Goal: Task Accomplishment & Management: Use online tool/utility

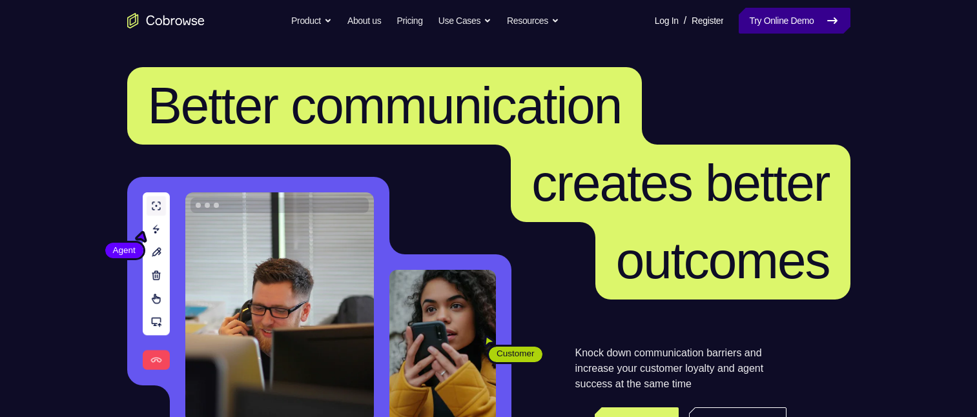
click at [778, 19] on link "Try Online Demo" at bounding box center [793, 21] width 111 height 26
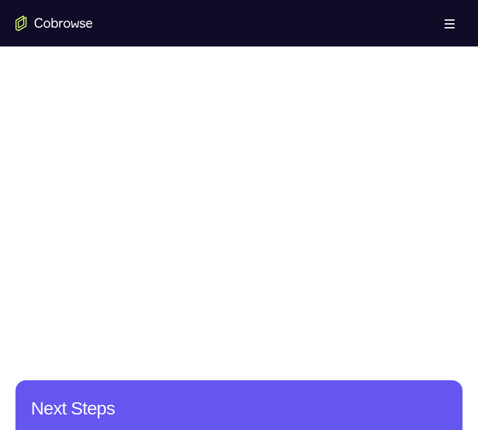
scroll to position [581, 0]
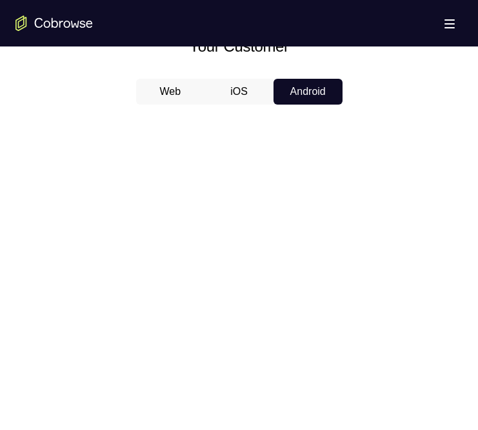
click at [234, 93] on button "iOS" at bounding box center [239, 92] width 69 height 26
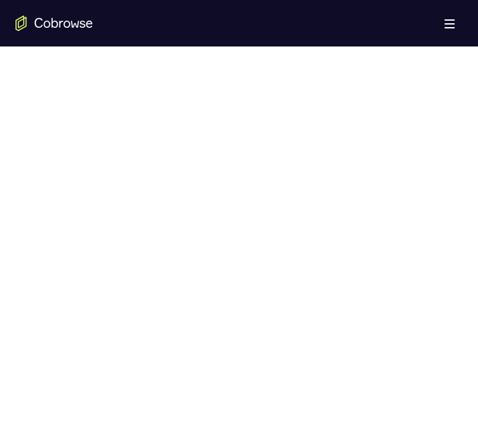
scroll to position [839, 0]
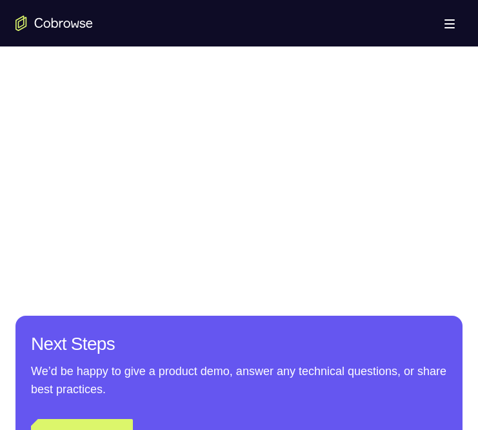
click at [98, 123] on div at bounding box center [238, 55] width 447 height 397
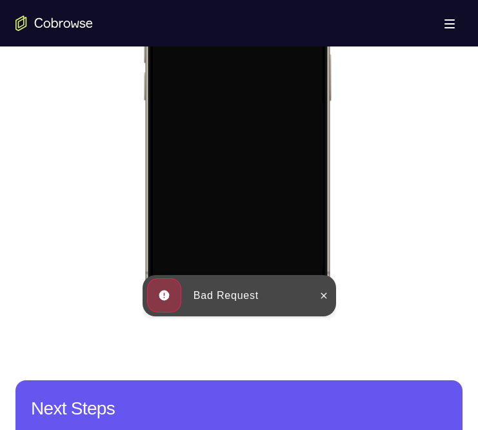
scroll to position [0, 0]
click at [323, 298] on icon at bounding box center [323, 295] width 10 height 10
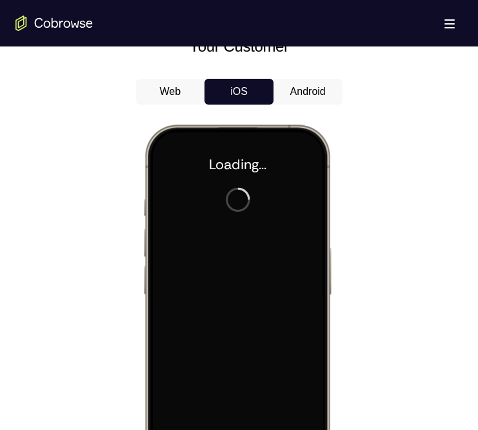
scroll to position [516, 0]
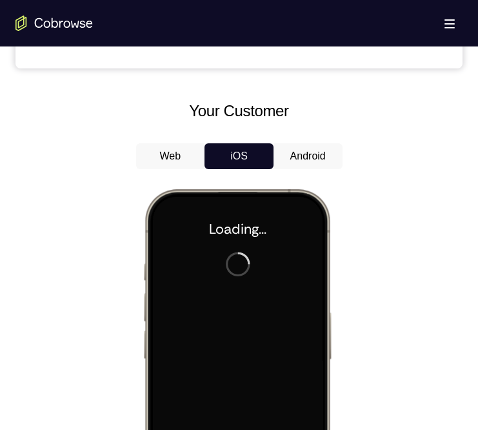
click at [300, 159] on button "Android" at bounding box center [308, 156] width 69 height 26
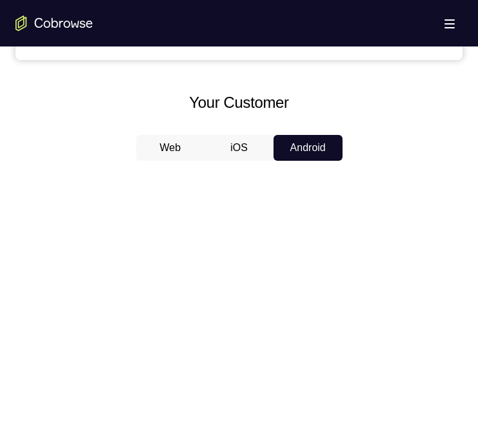
scroll to position [452, 0]
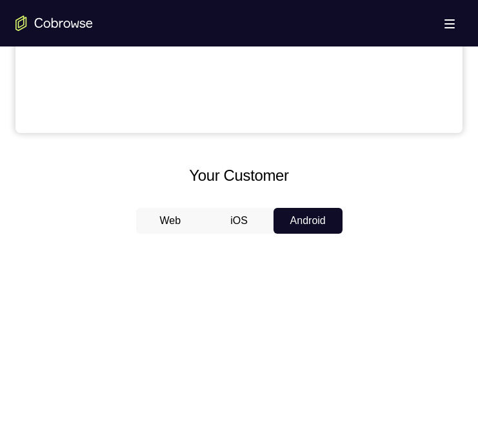
click at [240, 219] on button "iOS" at bounding box center [239, 221] width 69 height 26
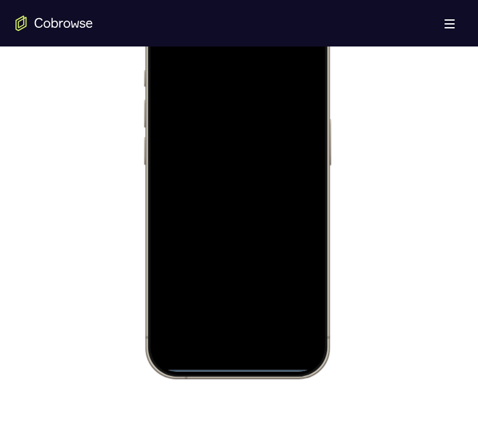
scroll to position [839, 0]
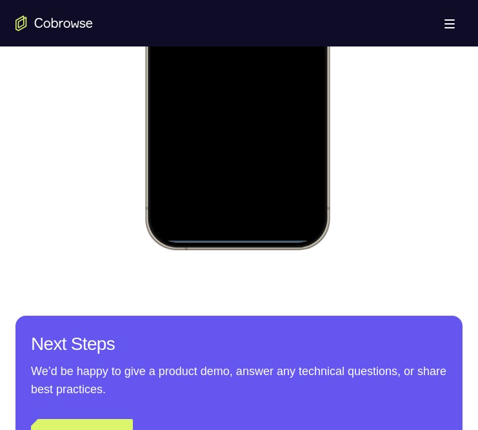
drag, startPoint x: 238, startPoint y: 238, endPoint x: 252, endPoint y: 200, distance: 40.4
click at [252, 201] on div at bounding box center [237, 57] width 170 height 369
drag, startPoint x: 244, startPoint y: 236, endPoint x: 277, endPoint y: 80, distance: 159.6
click at [277, 80] on div at bounding box center [237, 57] width 170 height 369
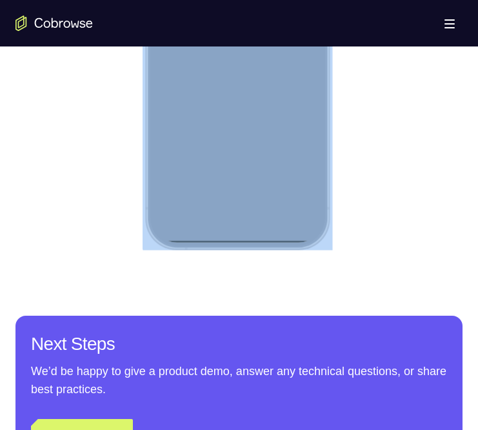
drag, startPoint x: 322, startPoint y: 61, endPoint x: 285, endPoint y: 59, distance: 37.5
click at [285, 59] on div at bounding box center [237, 57] width 190 height 383
click at [289, 62] on div at bounding box center [237, 57] width 170 height 369
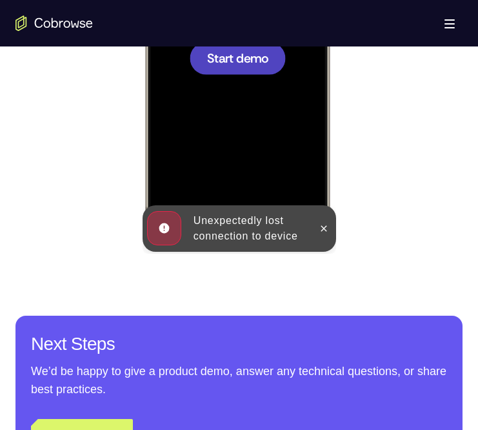
click at [307, 223] on div "Unexpectedly lost connection to device" at bounding box center [249, 228] width 123 height 41
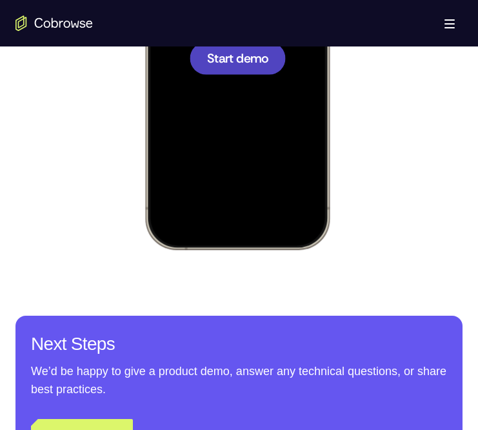
drag, startPoint x: 265, startPoint y: 101, endPoint x: 250, endPoint y: 103, distance: 14.4
click at [265, 97] on div at bounding box center [237, 57] width 170 height 369
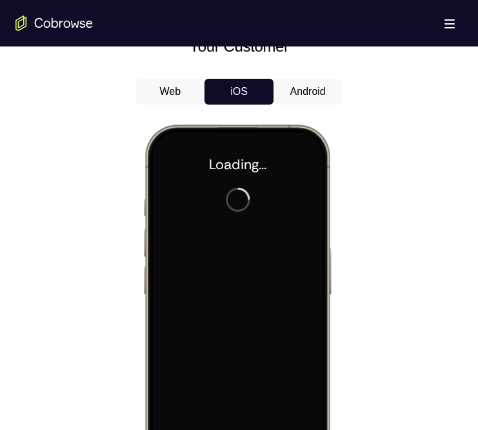
scroll to position [0, 0]
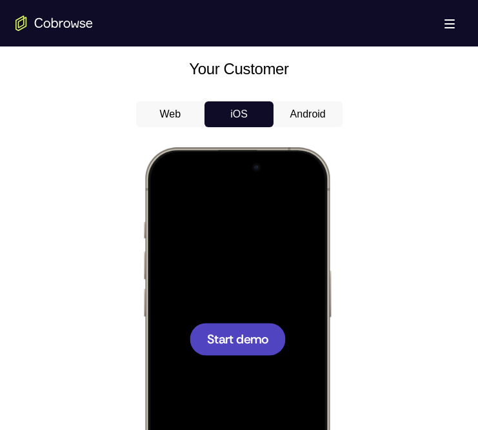
click at [227, 334] on span "Start demo" at bounding box center [237, 338] width 61 height 12
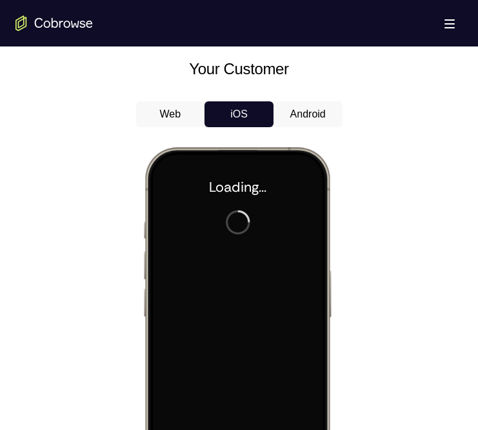
scroll to position [775, 0]
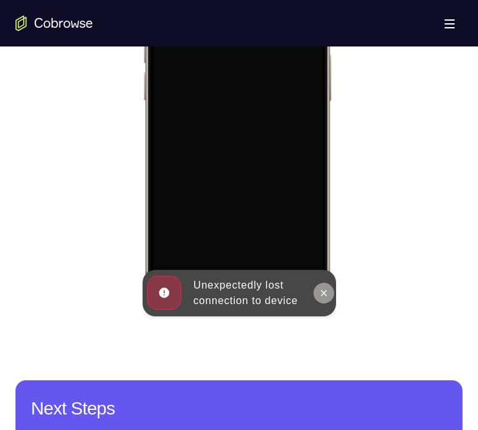
click at [322, 289] on icon at bounding box center [323, 293] width 10 height 10
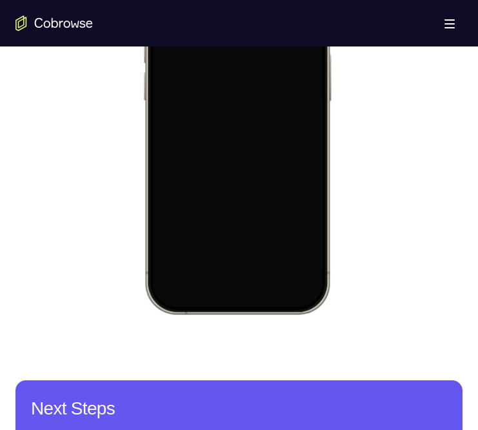
scroll to position [581, 0]
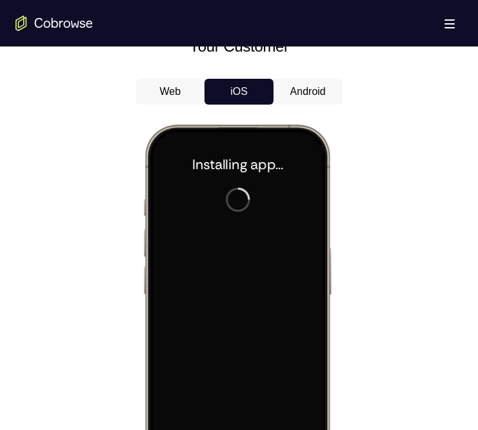
click at [297, 98] on button "Android" at bounding box center [308, 92] width 69 height 26
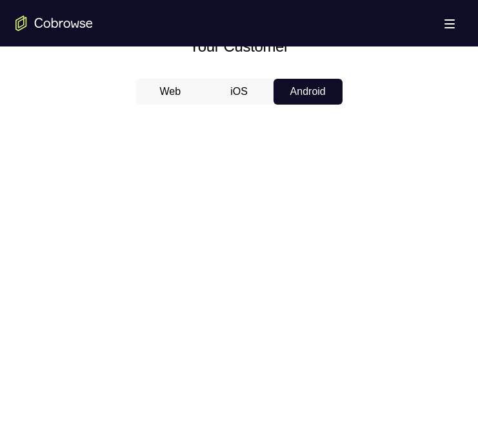
click at [248, 93] on button "iOS" at bounding box center [239, 92] width 69 height 26
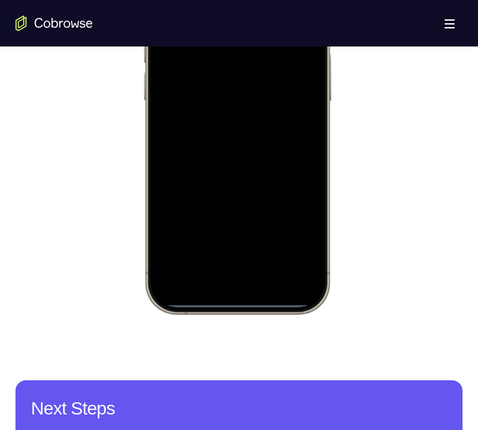
scroll to position [645, 0]
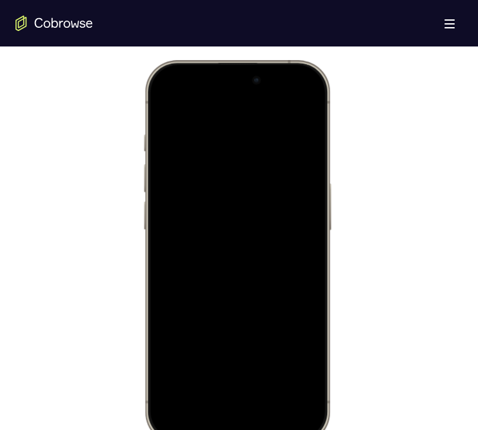
drag, startPoint x: 245, startPoint y: 92, endPoint x: 247, endPoint y: 320, distance: 227.2
click at [252, 310] on div at bounding box center [237, 251] width 170 height 369
drag, startPoint x: 272, startPoint y: 224, endPoint x: 276, endPoint y: 295, distance: 71.1
click at [276, 297] on div at bounding box center [237, 251] width 170 height 369
drag, startPoint x: 246, startPoint y: 127, endPoint x: 250, endPoint y: 199, distance: 72.4
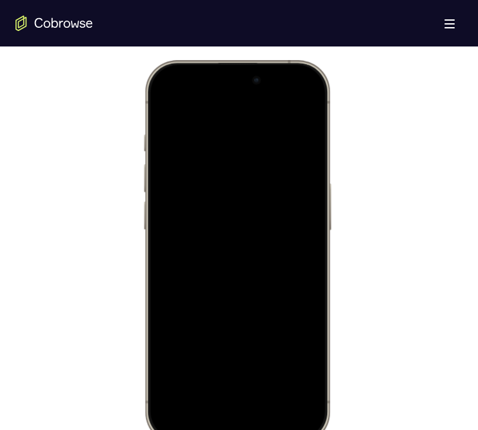
click at [250, 198] on div at bounding box center [237, 251] width 170 height 369
drag, startPoint x: 237, startPoint y: 429, endPoint x: 243, endPoint y: 365, distance: 64.2
click at [239, 374] on div at bounding box center [237, 251] width 170 height 369
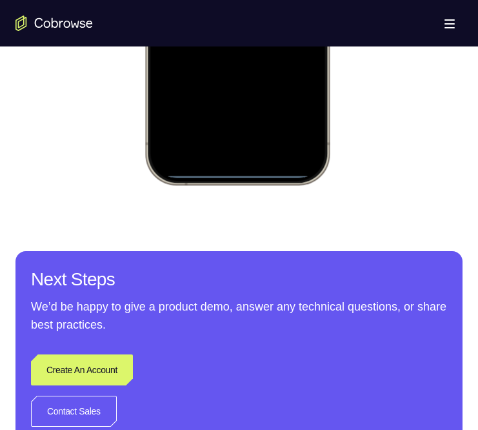
scroll to position [839, 0]
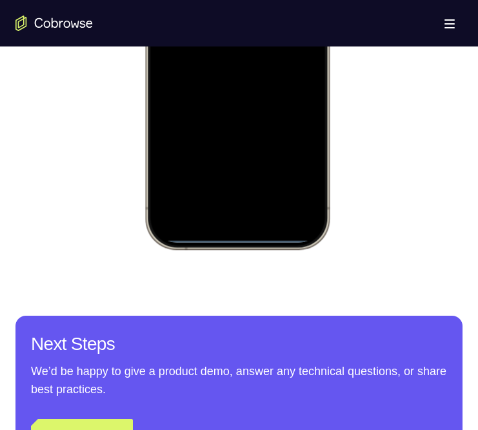
drag, startPoint x: 216, startPoint y: 237, endPoint x: 225, endPoint y: 160, distance: 77.3
click at [224, 161] on div at bounding box center [237, 57] width 170 height 369
drag, startPoint x: 274, startPoint y: -121, endPoint x: 296, endPoint y: -1, distance: 122.7
click at [296, 24] on div at bounding box center [237, 57] width 170 height 369
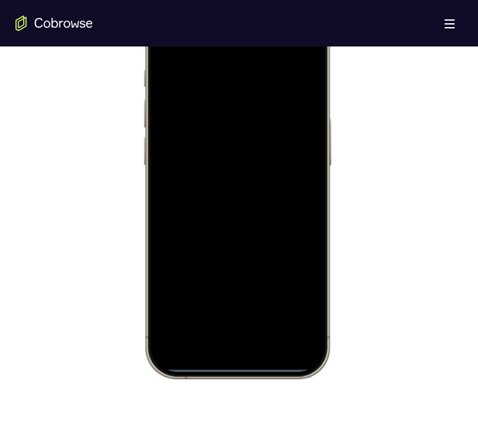
click at [239, 245] on div at bounding box center [237, 187] width 170 height 369
drag, startPoint x: 256, startPoint y: 19, endPoint x: 272, endPoint y: 229, distance: 211.1
click at [272, 230] on div at bounding box center [237, 187] width 170 height 369
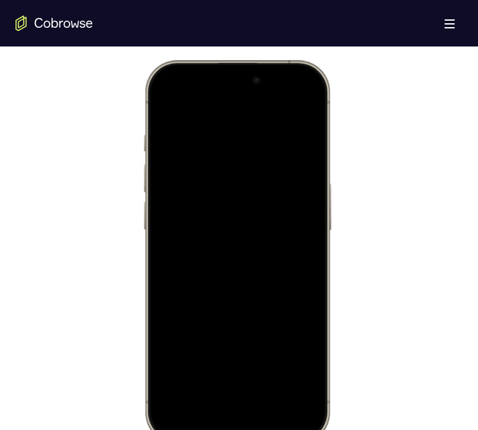
drag, startPoint x: 263, startPoint y: 167, endPoint x: 262, endPoint y: 187, distance: 20.1
click at [264, 186] on div at bounding box center [237, 251] width 170 height 369
drag, startPoint x: 264, startPoint y: 187, endPoint x: 260, endPoint y: 276, distance: 89.2
click at [260, 275] on div at bounding box center [237, 251] width 170 height 369
drag, startPoint x: 270, startPoint y: 70, endPoint x: 279, endPoint y: 309, distance: 239.0
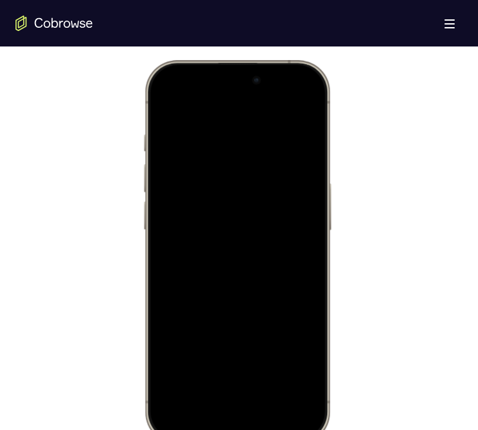
click at [279, 309] on div at bounding box center [237, 251] width 170 height 369
drag, startPoint x: 255, startPoint y: 301, endPoint x: 228, endPoint y: 66, distance: 237.2
click at [225, 62] on div at bounding box center [237, 251] width 190 height 383
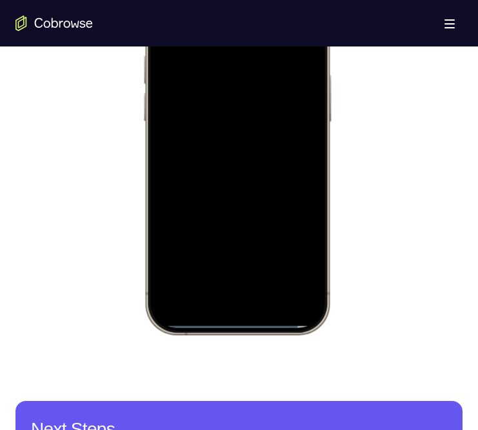
scroll to position [775, 0]
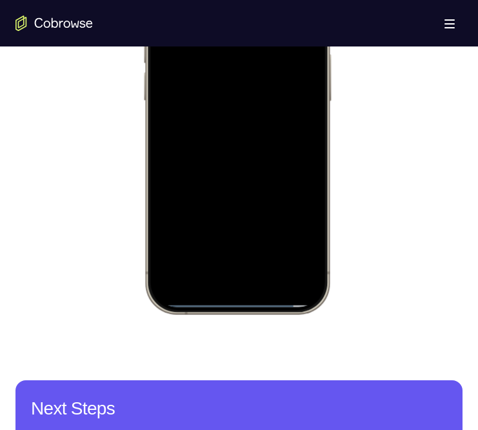
drag, startPoint x: 232, startPoint y: 302, endPoint x: 270, endPoint y: 101, distance: 205.1
click at [270, 101] on div at bounding box center [237, 122] width 170 height 369
drag, startPoint x: 230, startPoint y: 303, endPoint x: 188, endPoint y: 90, distance: 217.6
click at [187, 77] on div at bounding box center [237, 122] width 170 height 369
drag, startPoint x: 240, startPoint y: 301, endPoint x: 226, endPoint y: 90, distance: 212.2
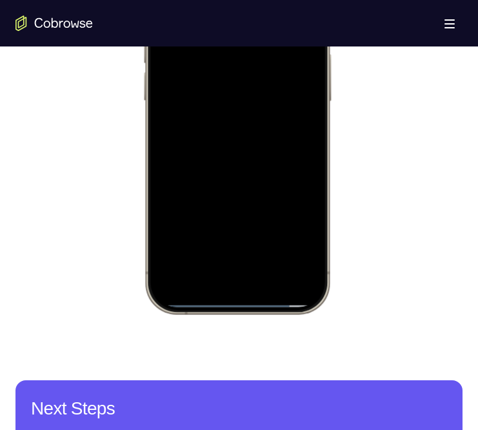
click at [226, 90] on div at bounding box center [237, 122] width 170 height 369
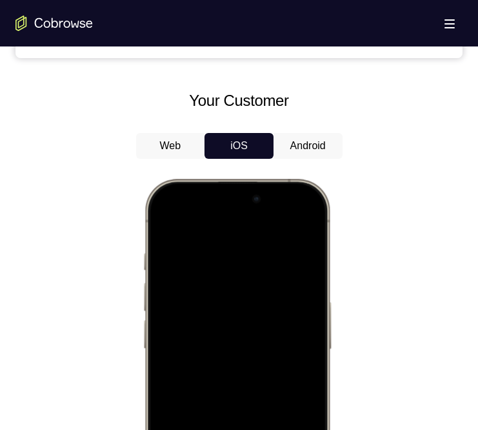
scroll to position [516, 0]
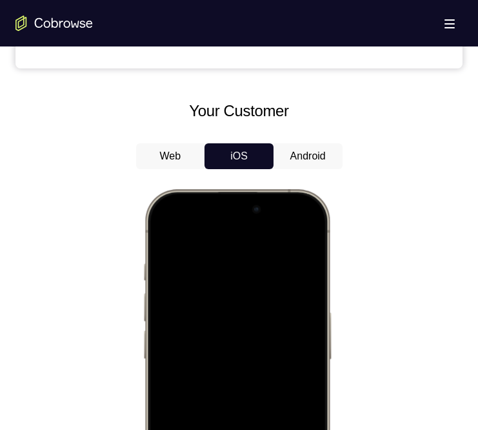
click at [388, 173] on div "Web iOS Android" at bounding box center [238, 359] width 447 height 433
drag, startPoint x: 265, startPoint y: 196, endPoint x: 265, endPoint y: 263, distance: 67.1
click at [265, 263] on div at bounding box center [237, 380] width 170 height 369
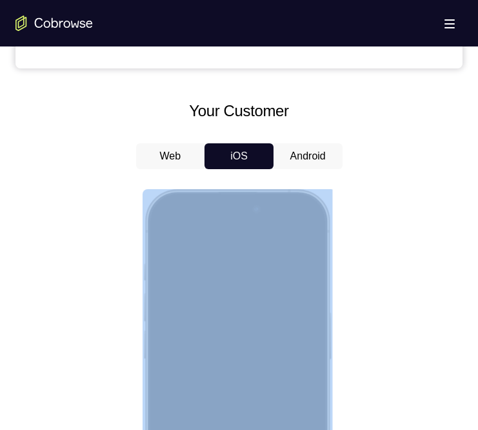
click at [271, 351] on div at bounding box center [237, 380] width 190 height 383
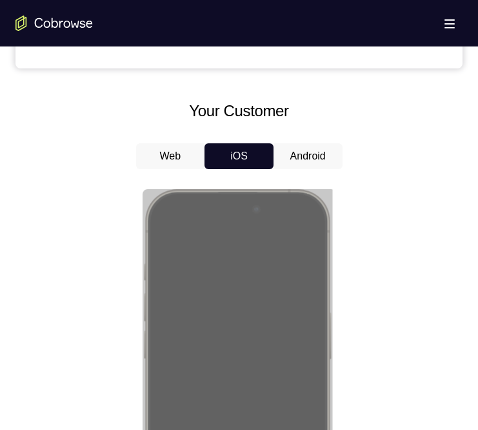
click at [401, 248] on div at bounding box center [238, 377] width 447 height 397
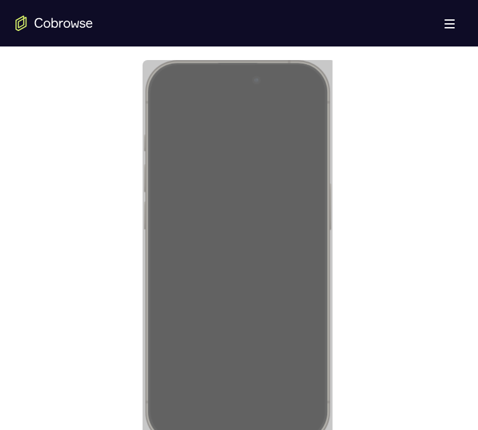
click at [398, 208] on div at bounding box center [238, 248] width 447 height 397
click at [380, 178] on div at bounding box center [238, 248] width 447 height 397
click at [371, 174] on div at bounding box center [238, 248] width 447 height 397
click at [367, 172] on div at bounding box center [238, 248] width 447 height 397
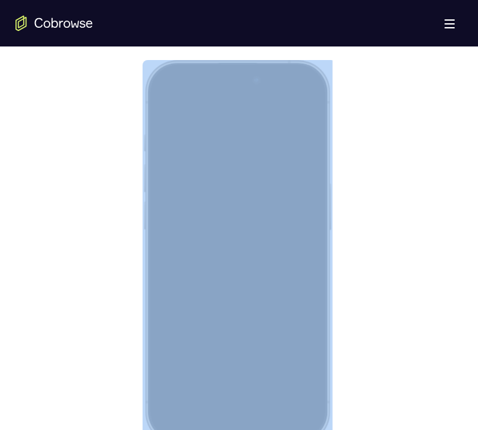
click at [314, 119] on div at bounding box center [237, 251] width 170 height 369
click at [314, 118] on div at bounding box center [237, 251] width 170 height 369
click at [143, 81] on div at bounding box center [237, 251] width 190 height 383
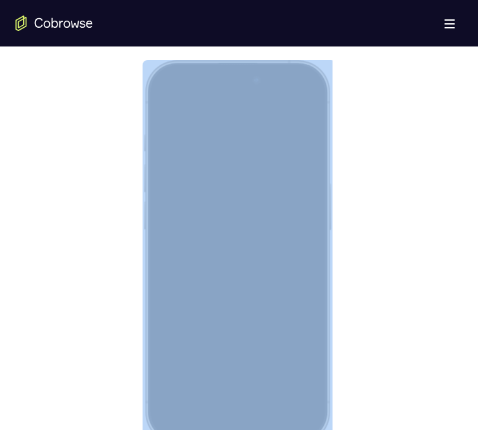
click at [143, 81] on div at bounding box center [237, 251] width 190 height 383
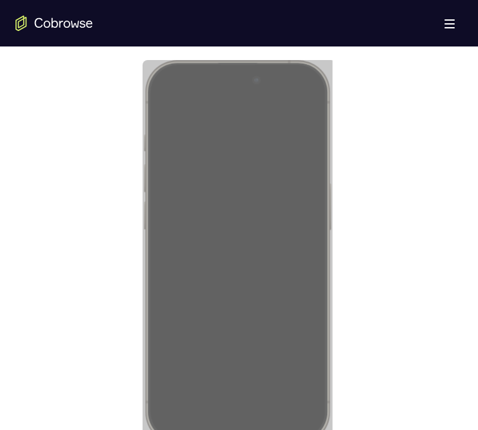
click at [136, 82] on div at bounding box center [238, 248] width 447 height 397
drag, startPoint x: 124, startPoint y: 84, endPoint x: 131, endPoint y: 85, distance: 7.1
click at [123, 84] on div at bounding box center [238, 248] width 447 height 397
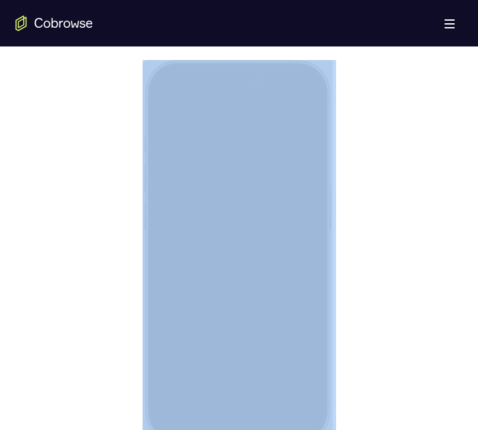
drag, startPoint x: 221, startPoint y: 88, endPoint x: 265, endPoint y: 152, distance: 77.7
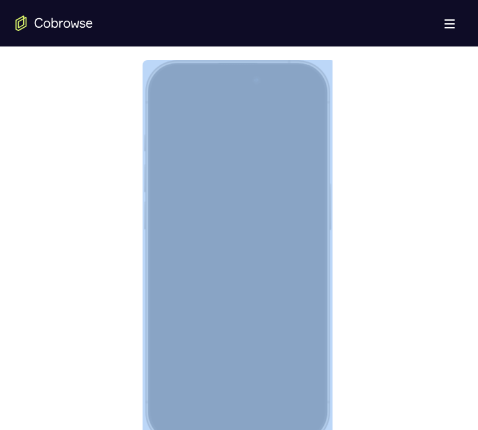
click at [270, 97] on div at bounding box center [237, 251] width 170 height 369
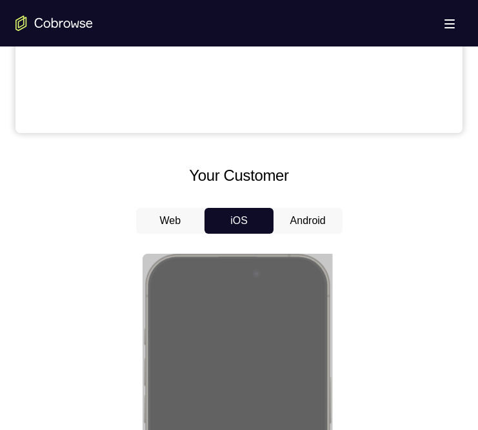
drag, startPoint x: 314, startPoint y: 214, endPoint x: 310, endPoint y: 221, distance: 7.5
click at [314, 216] on button "Android" at bounding box center [308, 221] width 69 height 26
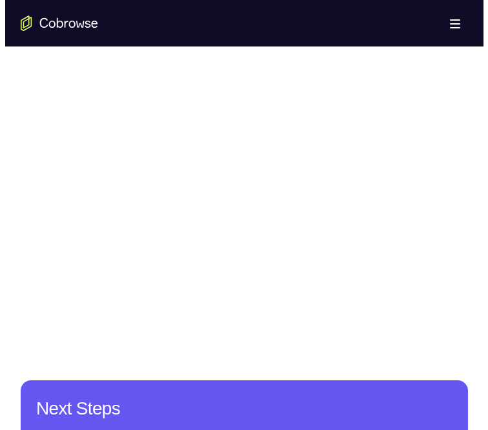
scroll to position [0, 0]
